Goal: Task Accomplishment & Management: Use online tool/utility

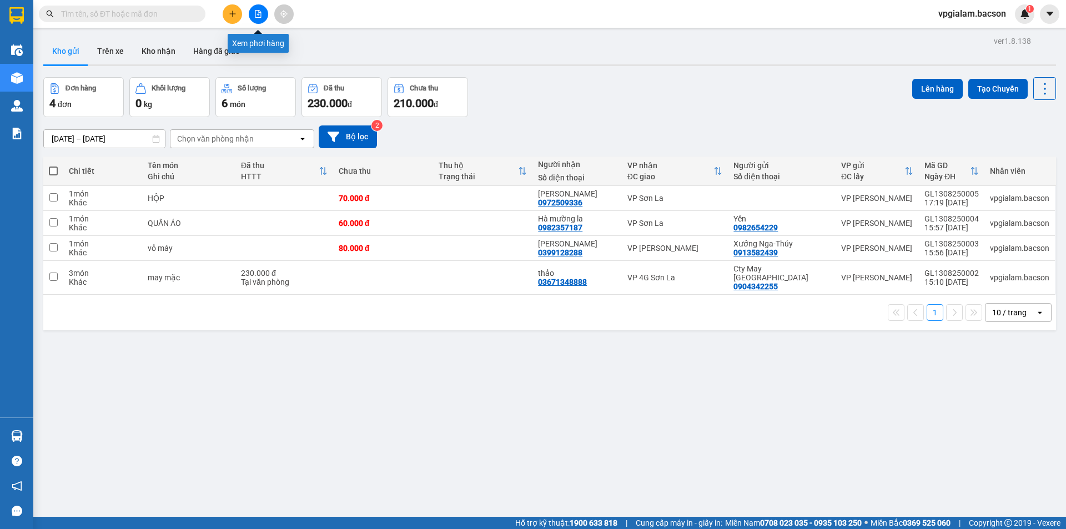
click at [260, 12] on icon "file-add" at bounding box center [258, 14] width 8 height 8
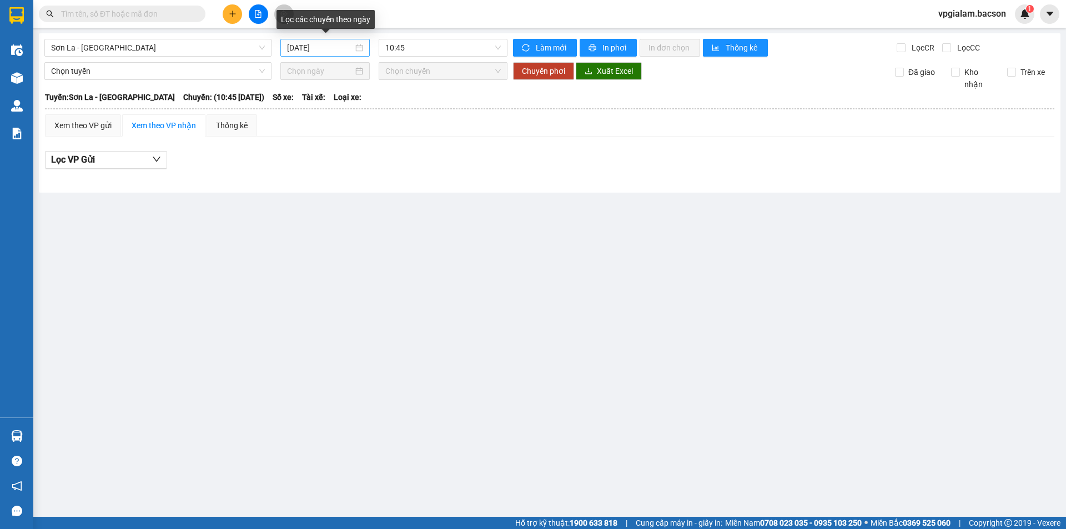
click at [363, 47] on div "14/08/2025" at bounding box center [325, 48] width 76 height 12
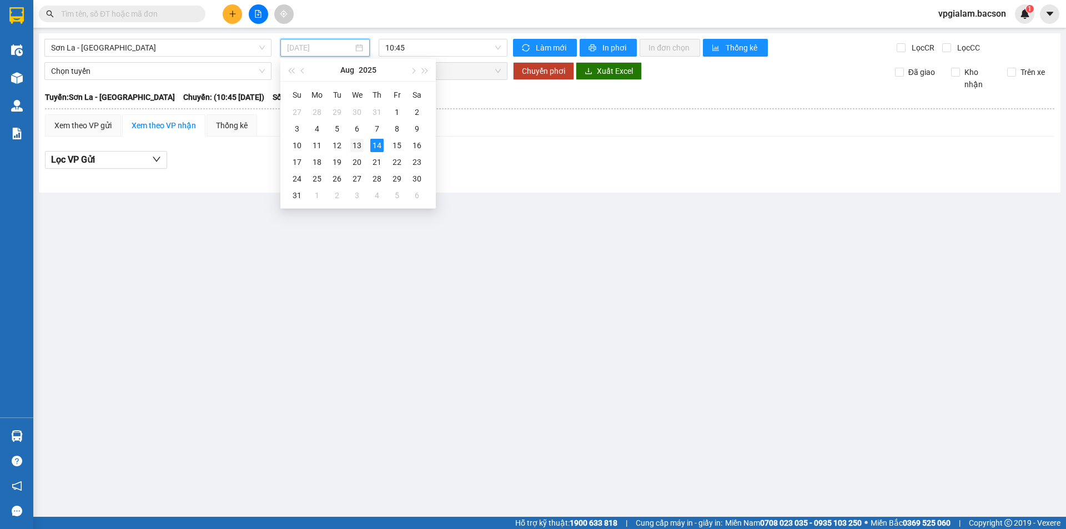
click at [355, 139] on div "13" at bounding box center [356, 145] width 13 height 13
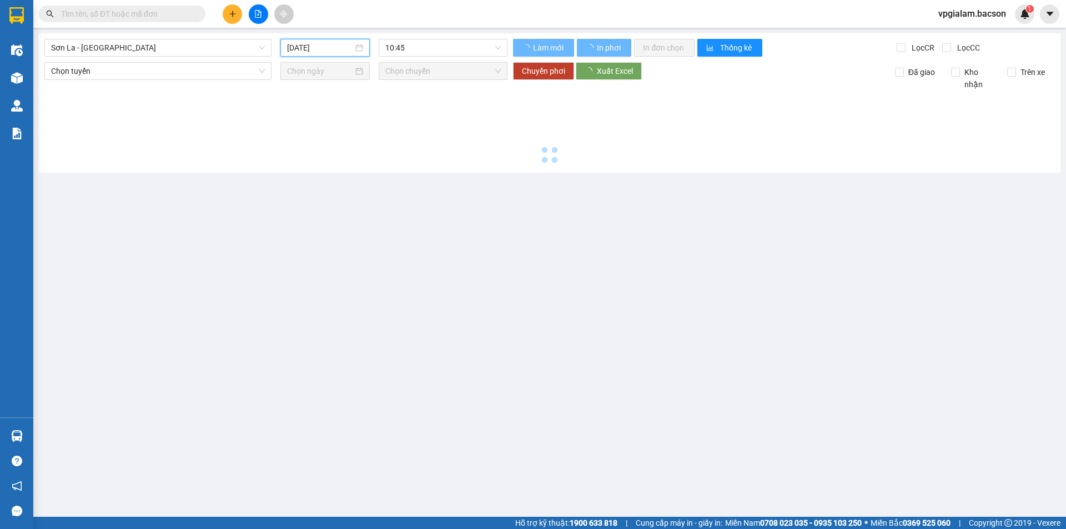
type input "13/08/2025"
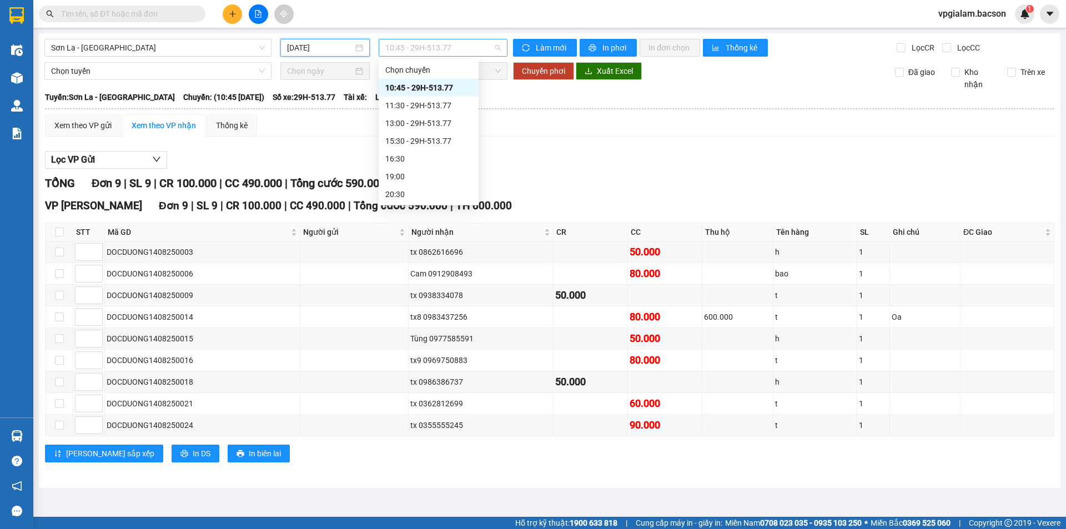
click at [495, 48] on span "10:45 - 29H-513.77" at bounding box center [442, 47] width 115 height 17
click at [439, 138] on div "15:30 - 29H-513.77" at bounding box center [428, 141] width 87 height 12
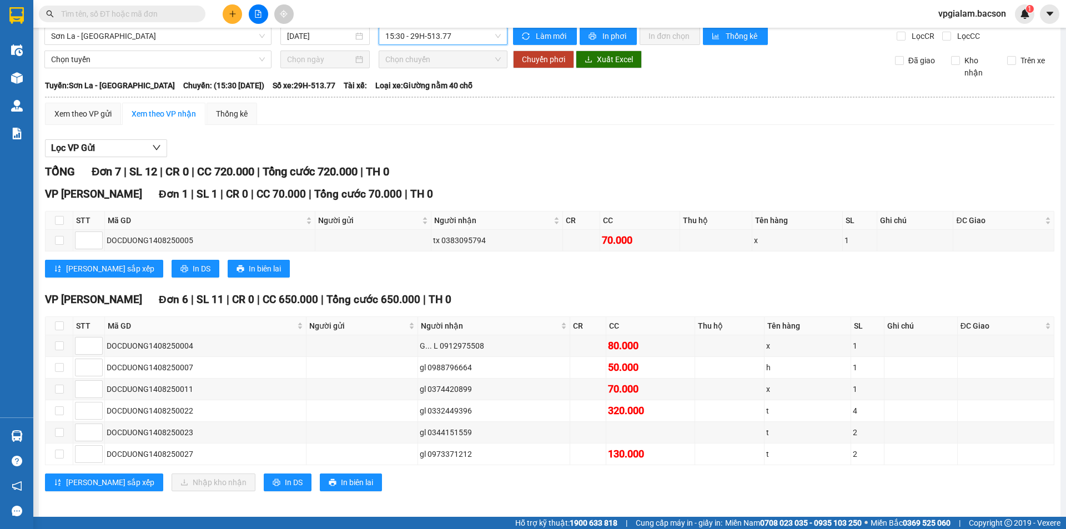
scroll to position [17, 0]
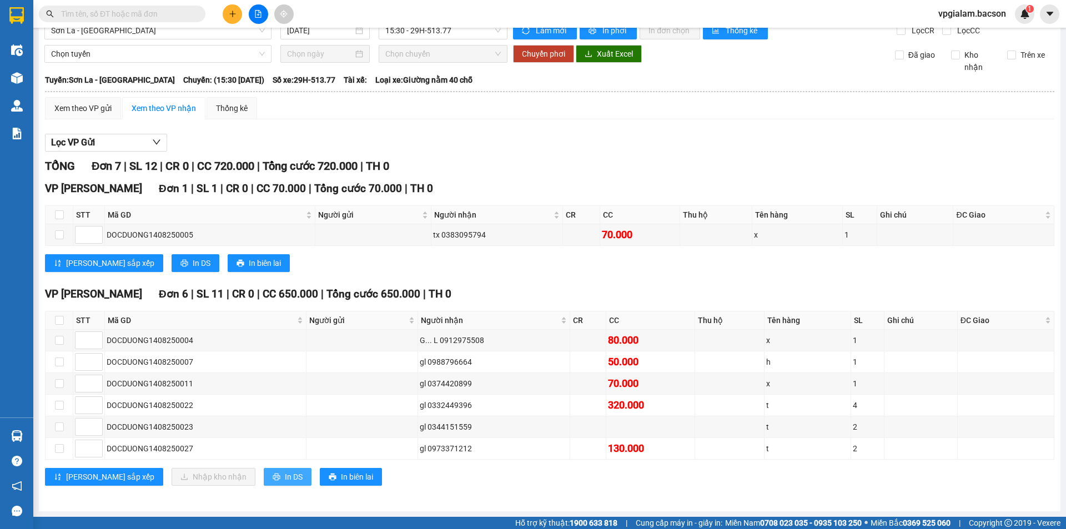
click at [285, 476] on span "In DS" at bounding box center [294, 477] width 18 height 12
click at [494, 30] on span "15:30 - 29H-513.77" at bounding box center [442, 30] width 115 height 17
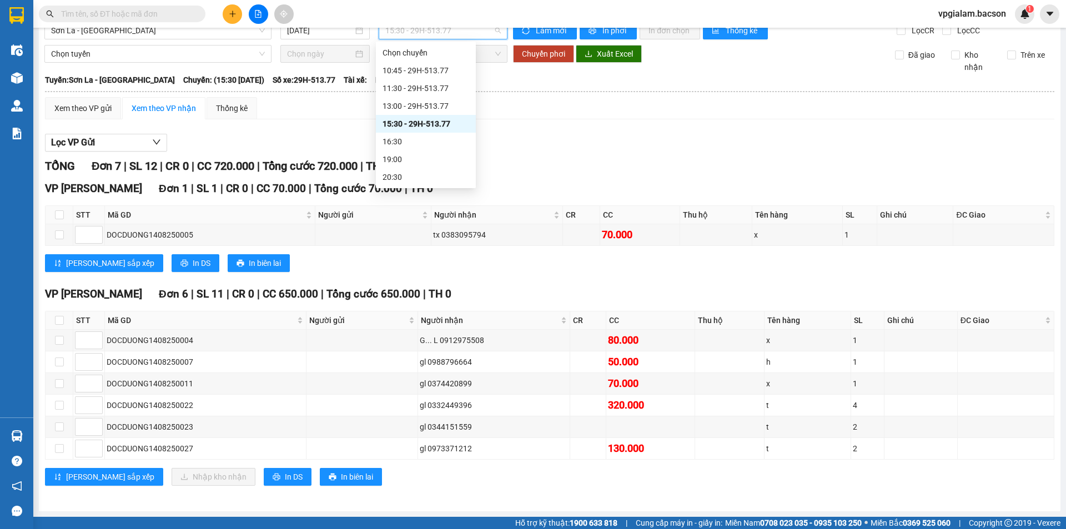
scroll to position [53, 0]
click at [448, 175] on div "22:30 - 29h-773.34" at bounding box center [426, 177] width 87 height 12
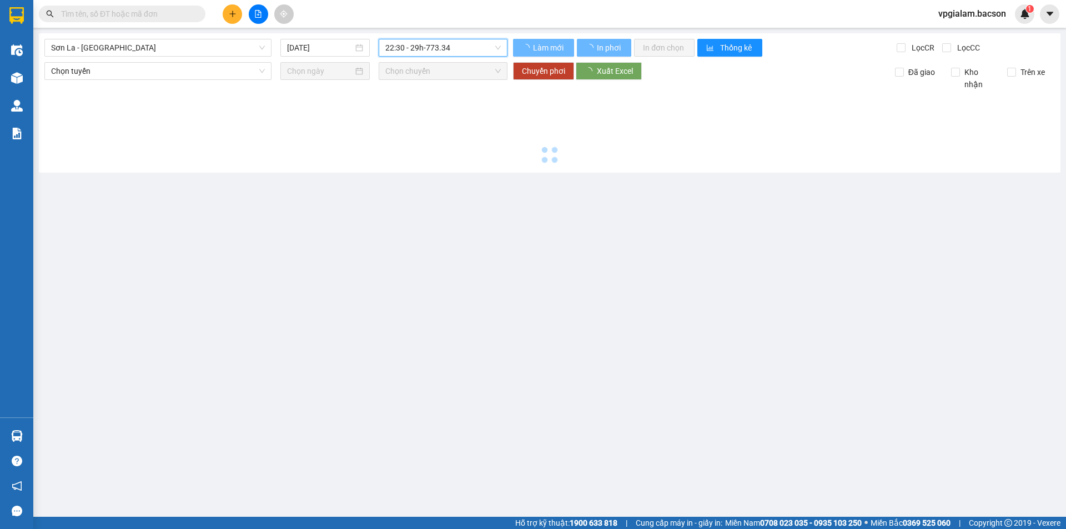
scroll to position [0, 0]
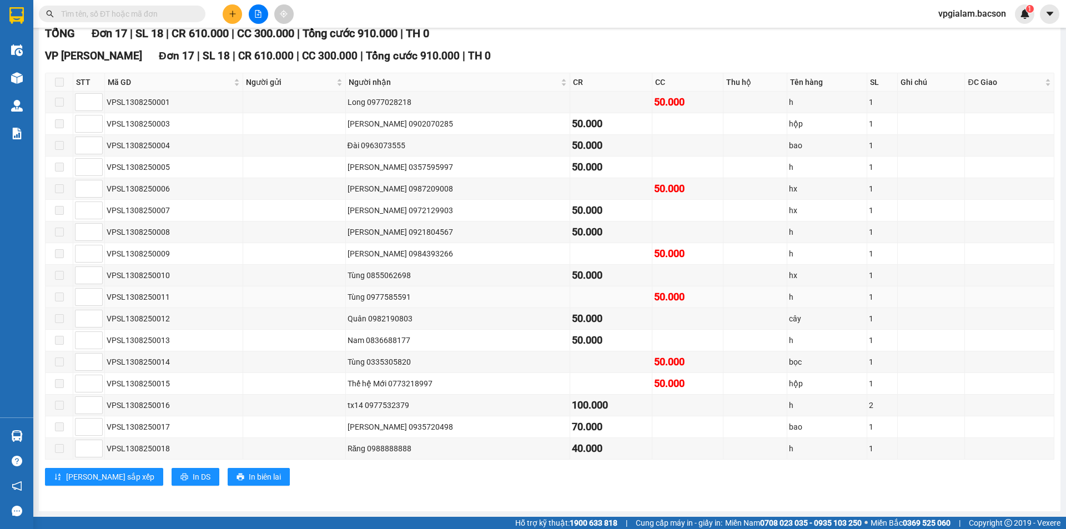
scroll to position [94, 0]
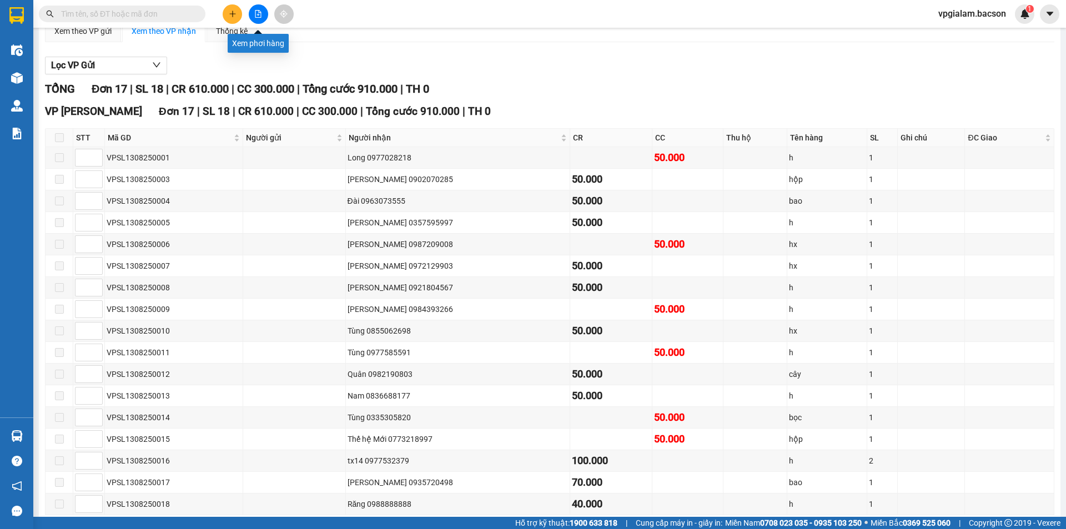
click at [255, 13] on icon "file-add" at bounding box center [258, 14] width 6 height 8
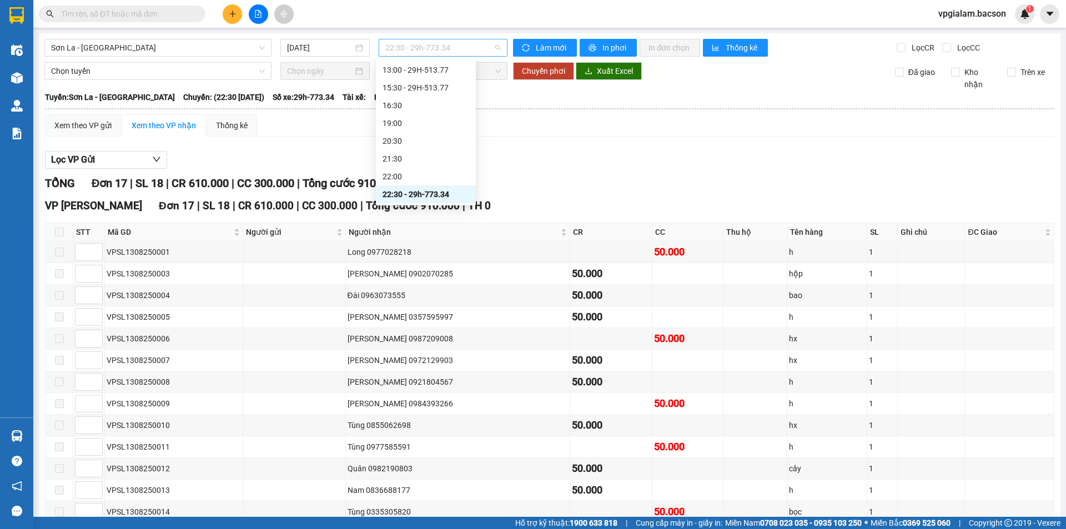
click at [409, 49] on span "22:30 - 29h-773.34" at bounding box center [442, 47] width 115 height 17
click at [433, 140] on div "15:30 - 29H-513.77" at bounding box center [426, 141] width 87 height 12
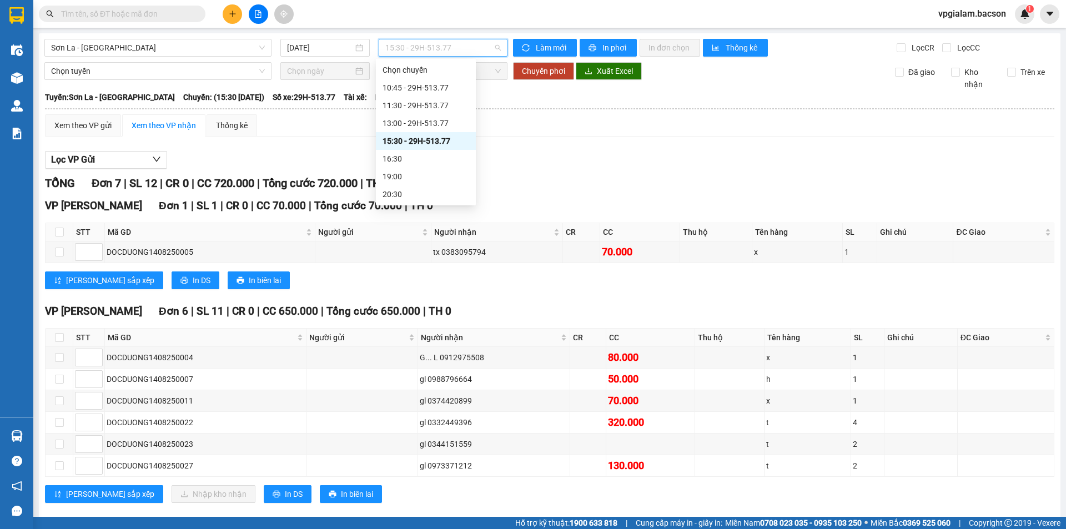
click at [413, 44] on span "15:30 - 29H-513.77" at bounding box center [442, 47] width 115 height 17
click at [433, 194] on div "22:30 - 29h-773.34" at bounding box center [426, 194] width 87 height 12
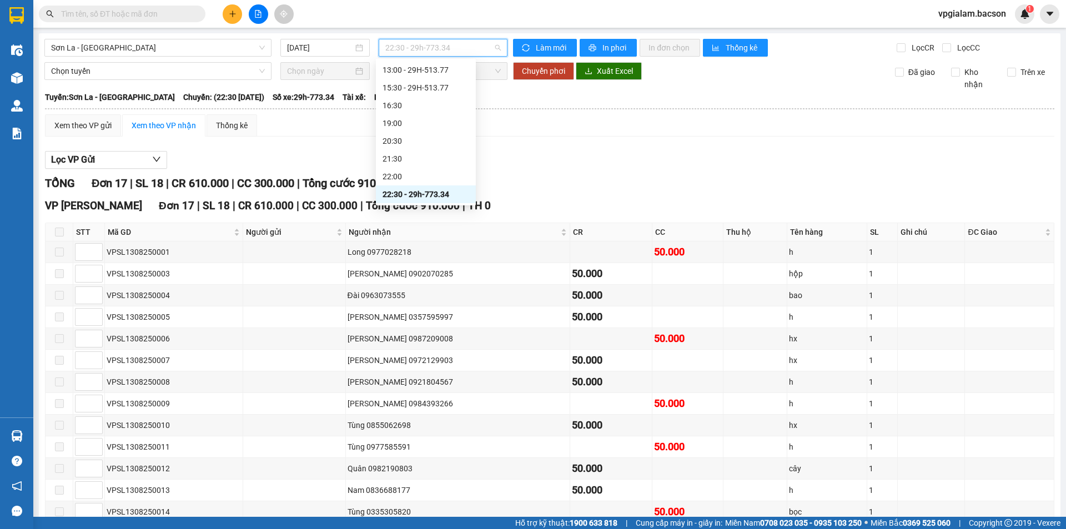
click at [394, 46] on span "22:30 - 29h-773.34" at bounding box center [442, 47] width 115 height 17
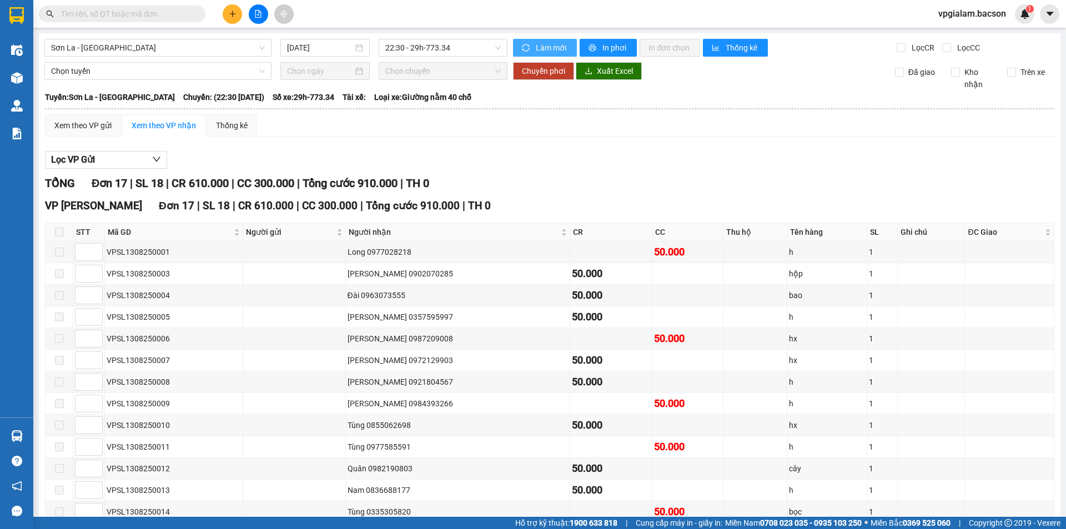
click at [538, 47] on span "Làm mới" at bounding box center [552, 48] width 32 height 12
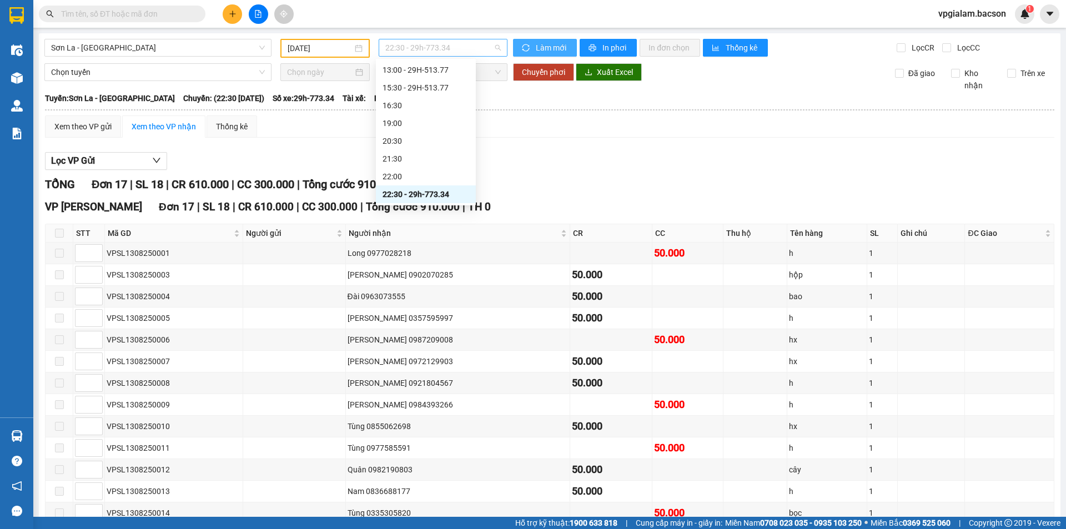
click at [452, 50] on span "22:30 - 29h-773.34" at bounding box center [442, 47] width 115 height 17
